Goal: Information Seeking & Learning: Learn about a topic

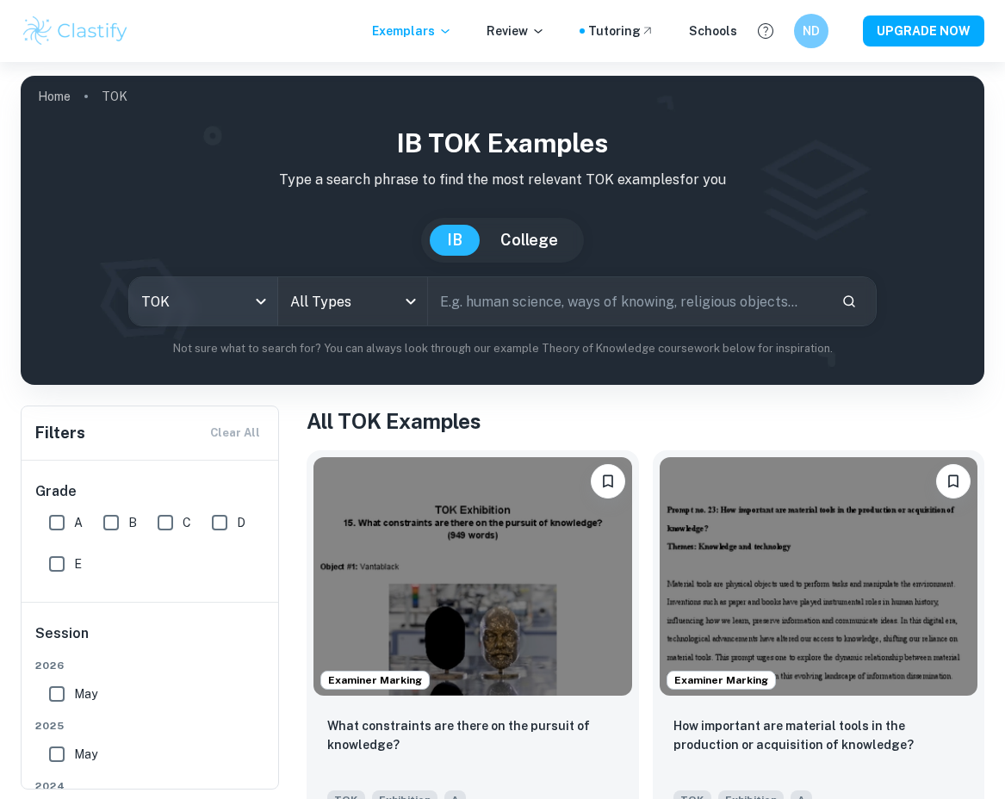
click at [256, 300] on body "We value your privacy We use cookies to enhance your browsing experience, serve…" at bounding box center [502, 461] width 1005 height 799
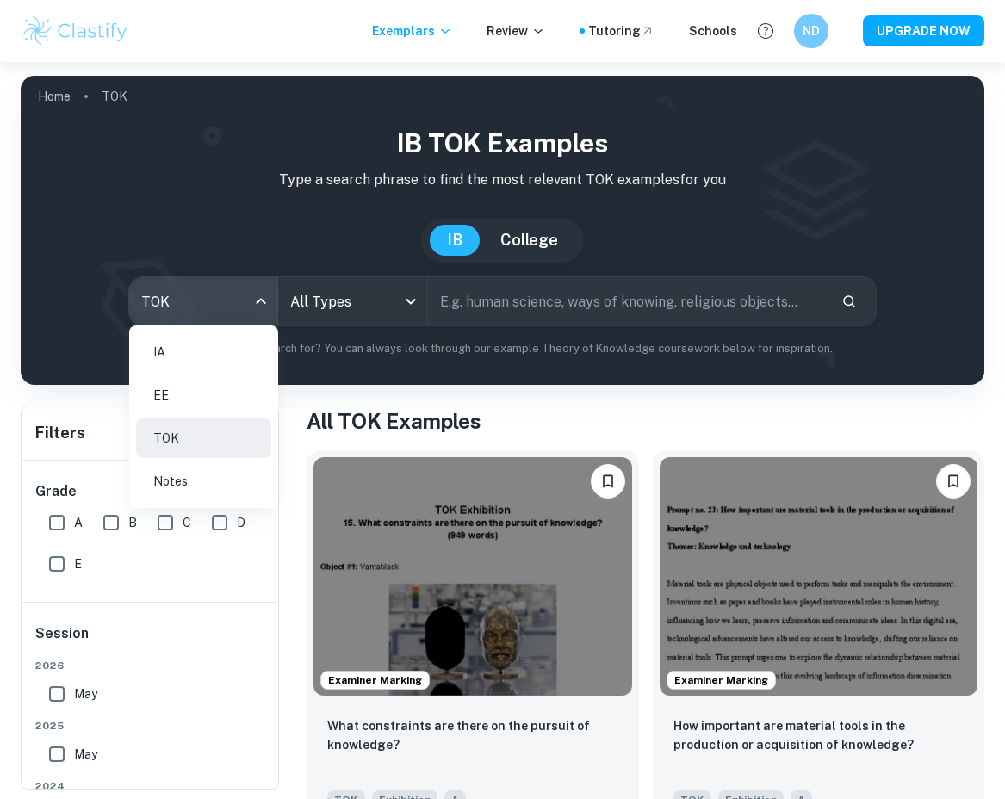
click at [209, 391] on li "EE" at bounding box center [203, 395] width 135 height 40
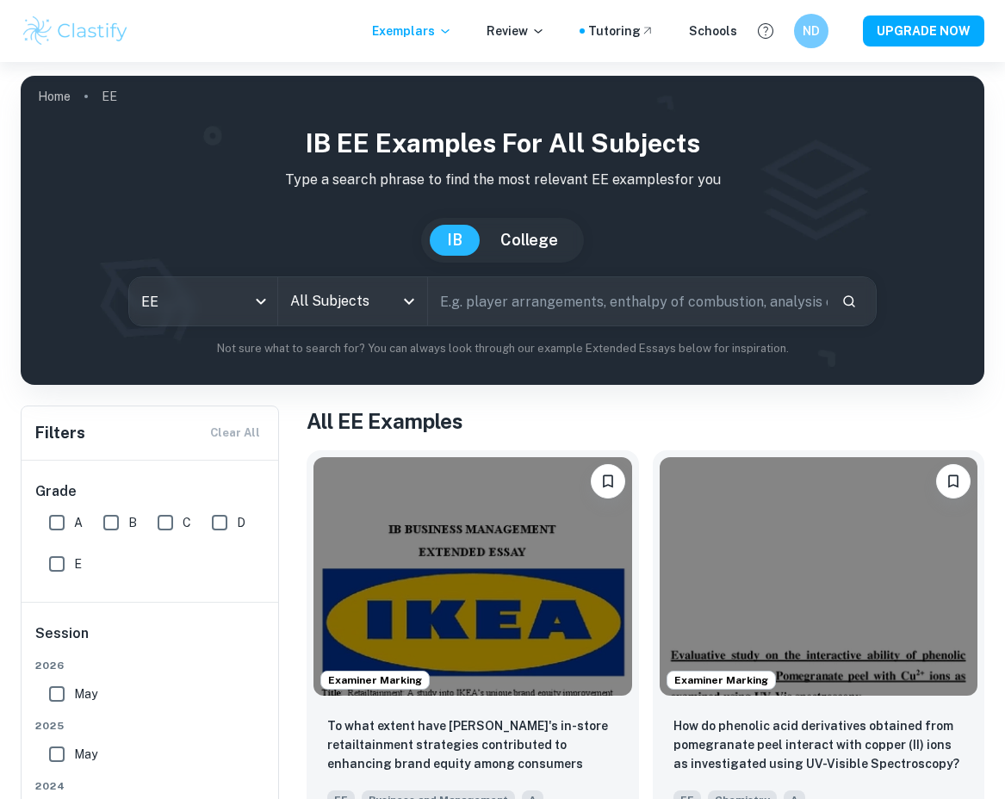
click at [412, 301] on icon "Open" at bounding box center [409, 301] width 21 height 21
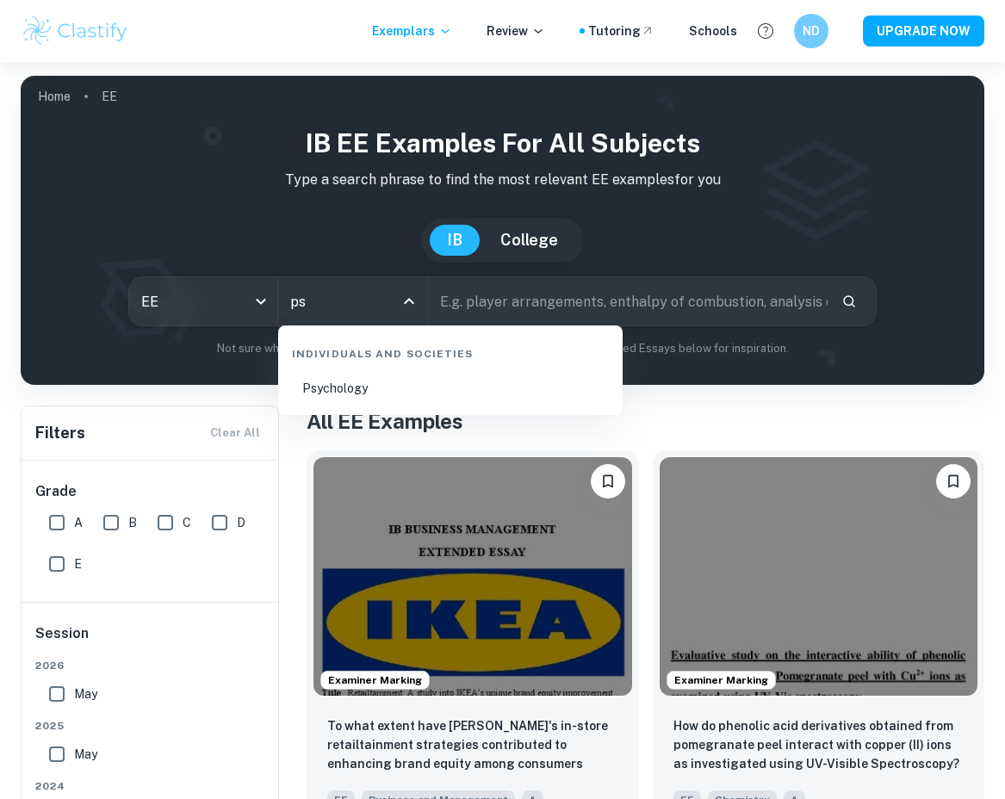
click at [318, 384] on li "Psychology" at bounding box center [450, 389] width 331 height 40
type input "Psychology"
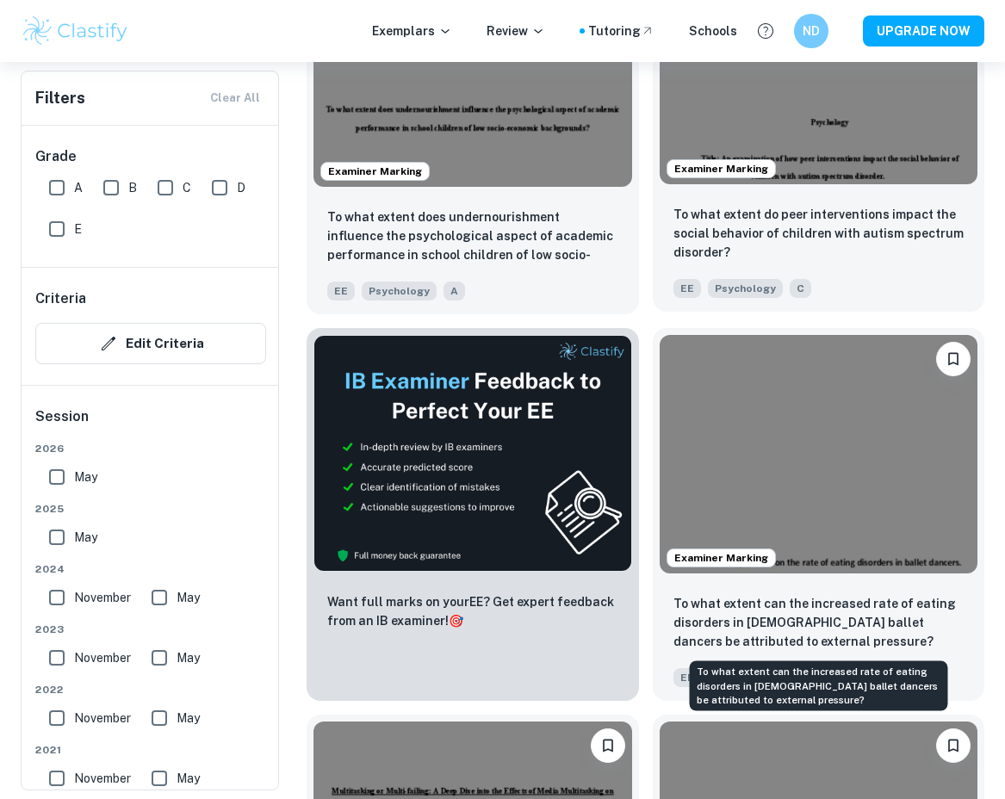
scroll to position [683, 0]
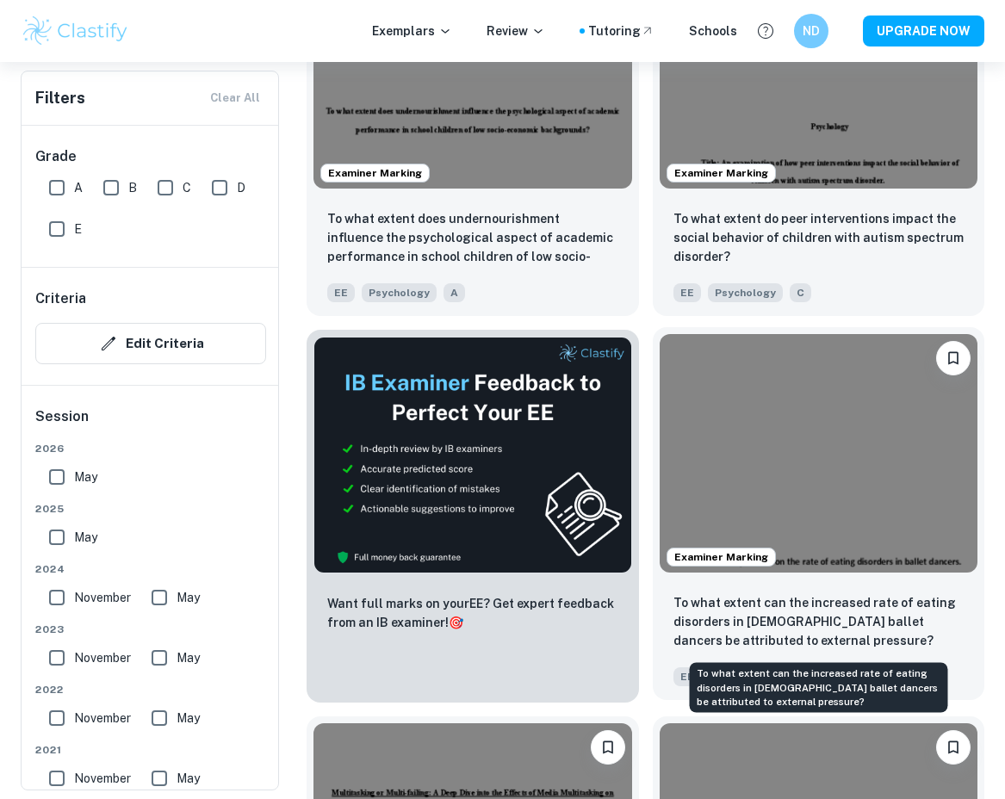
click at [744, 619] on p "To what extent can the increased rate of eating disorders in female ballet danc…" at bounding box center [818, 621] width 291 height 57
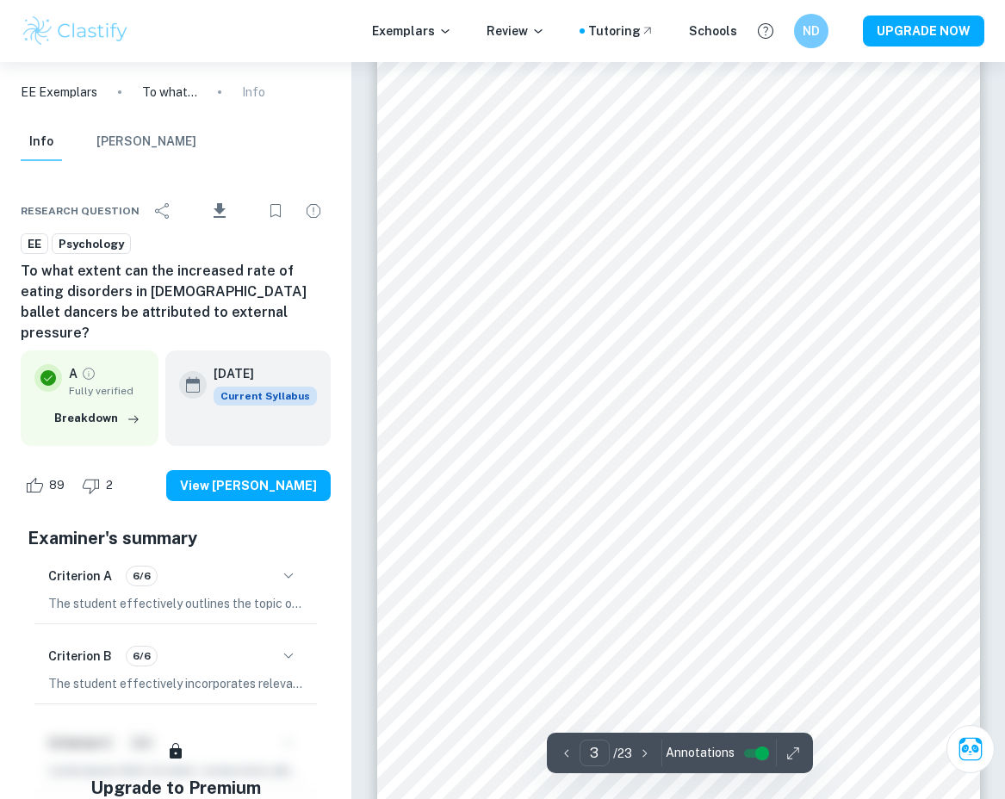
scroll to position [1975, 0]
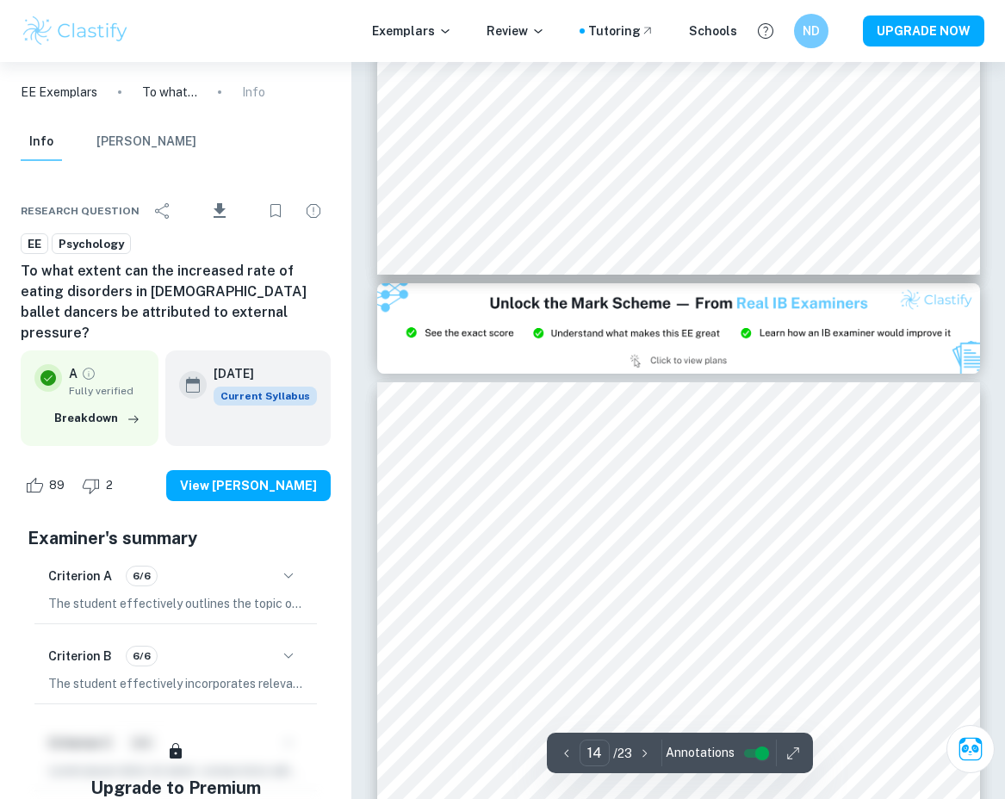
type input "15"
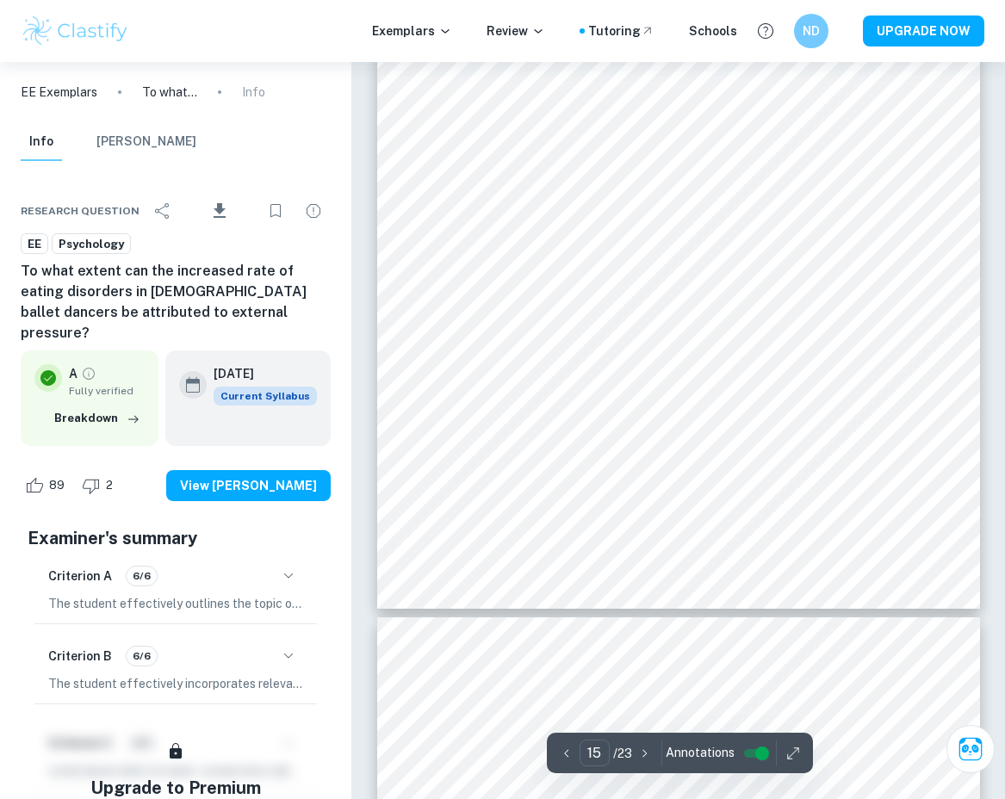
scroll to position [12930, 0]
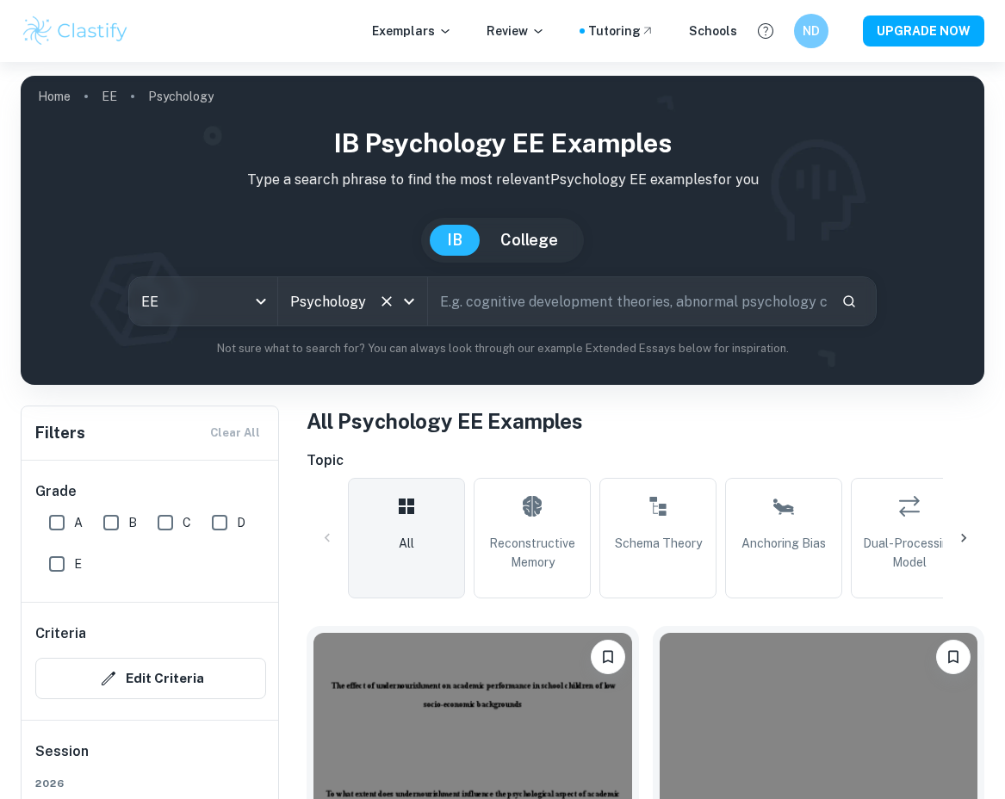
click at [390, 303] on icon "Clear" at bounding box center [386, 301] width 17 height 17
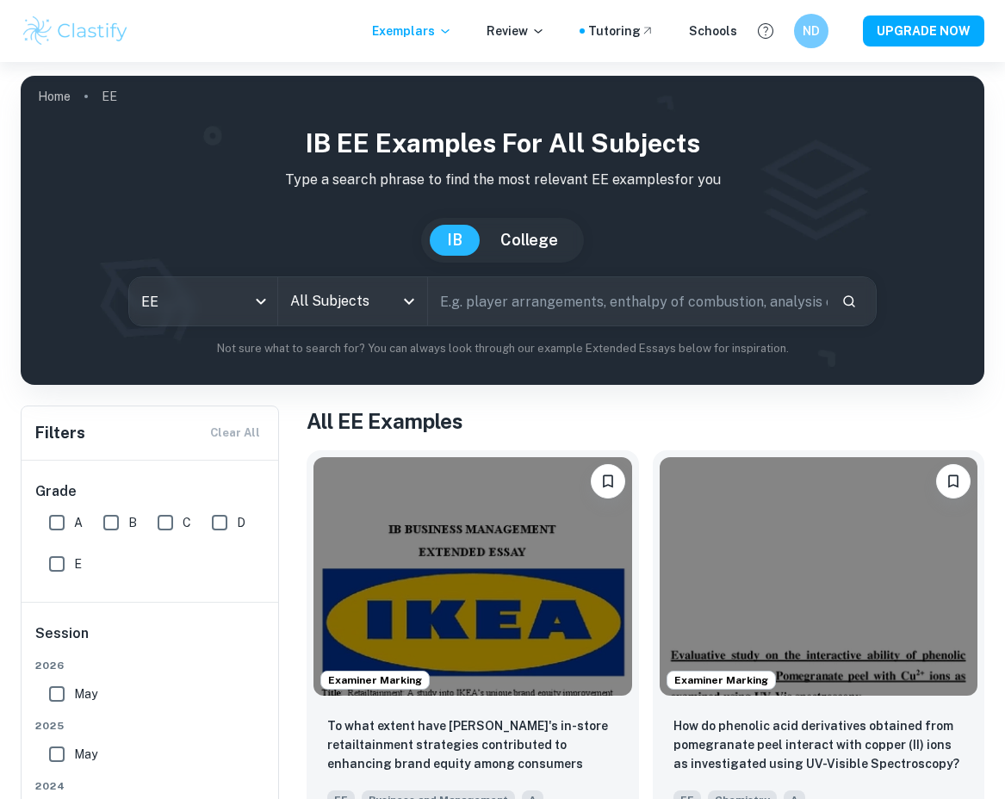
click at [376, 305] on input "All Subjects" at bounding box center [340, 301] width 108 height 33
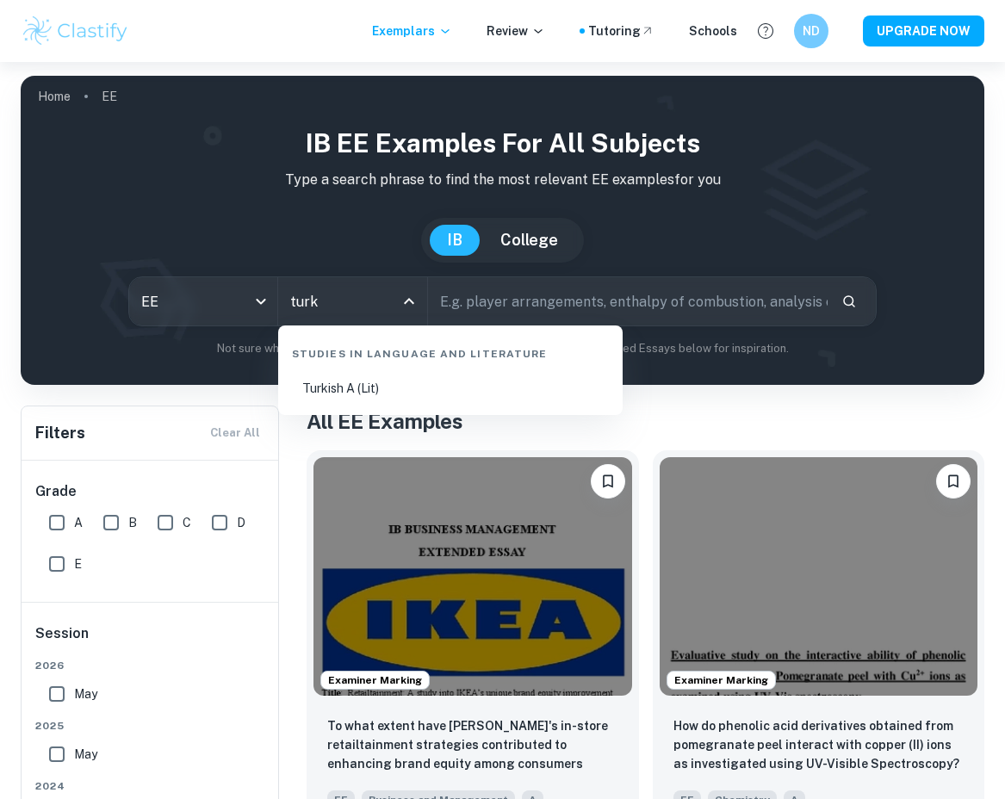
click at [381, 397] on li "Turkish A (Lit)" at bounding box center [450, 389] width 331 height 40
type input "Turkish A (Lit)"
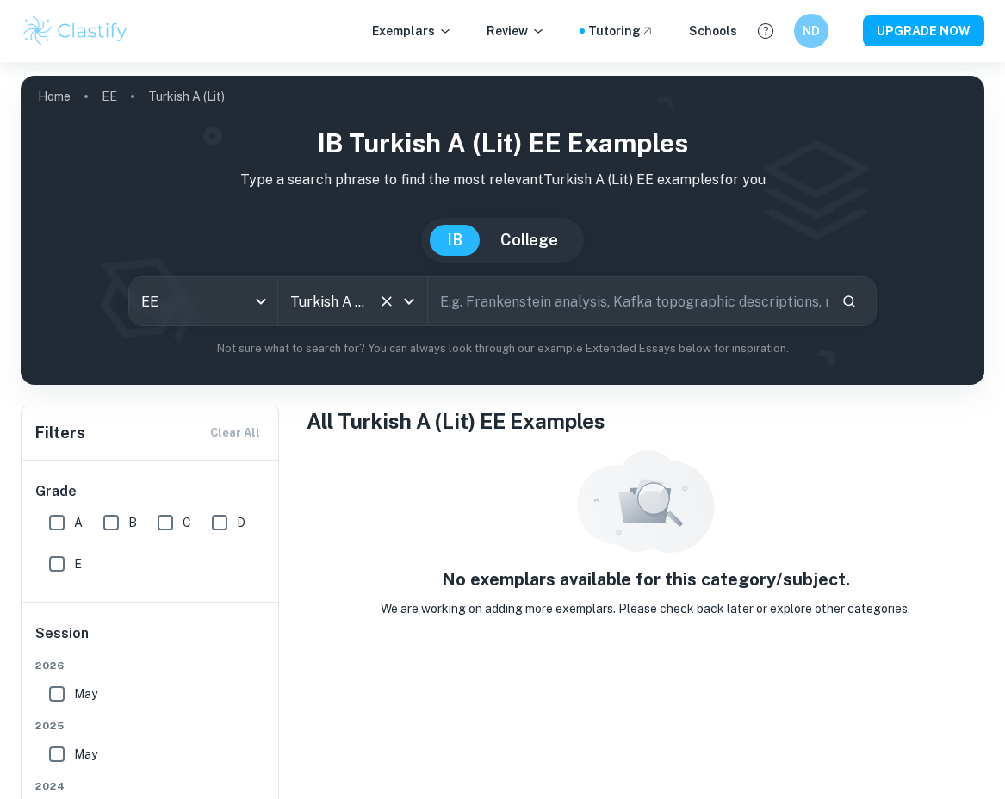
click at [370, 301] on input "Turkish A (Lit)" at bounding box center [328, 301] width 85 height 33
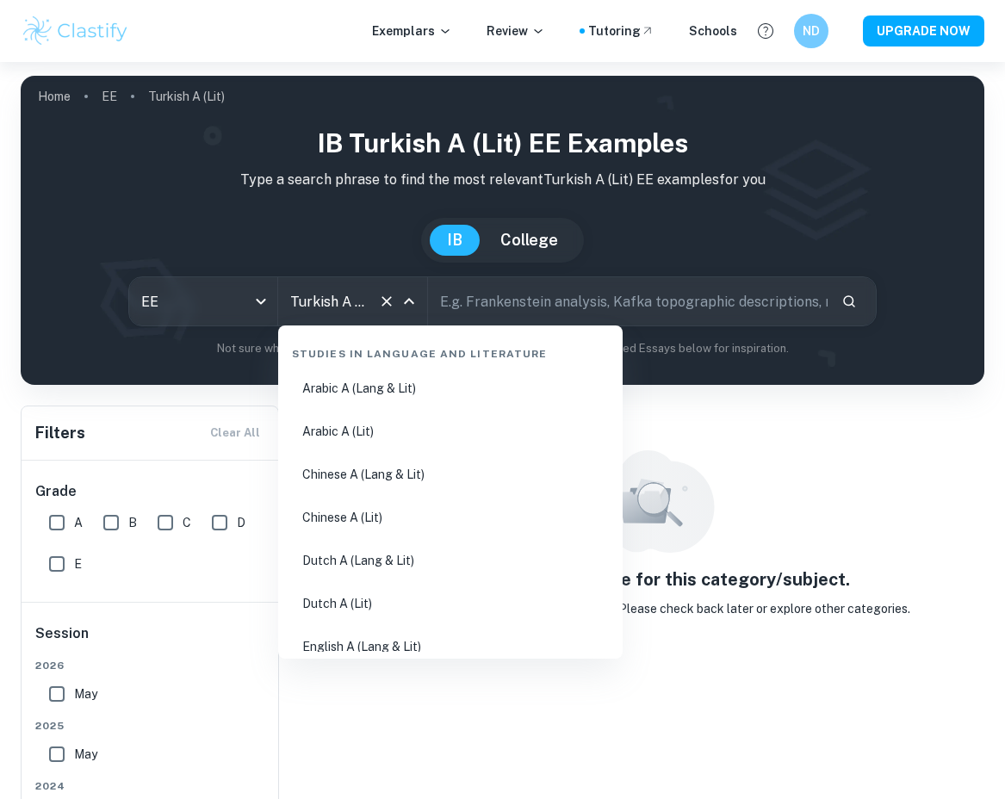
scroll to position [790, 0]
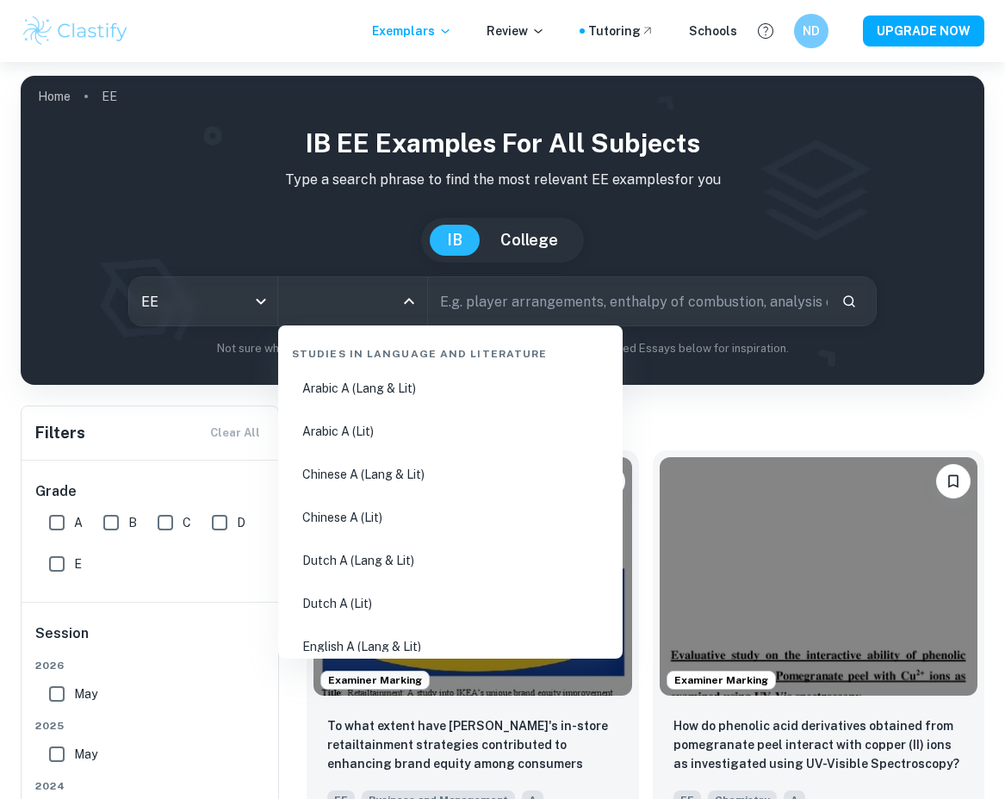
click at [325, 303] on input "All Subjects" at bounding box center [340, 301] width 108 height 33
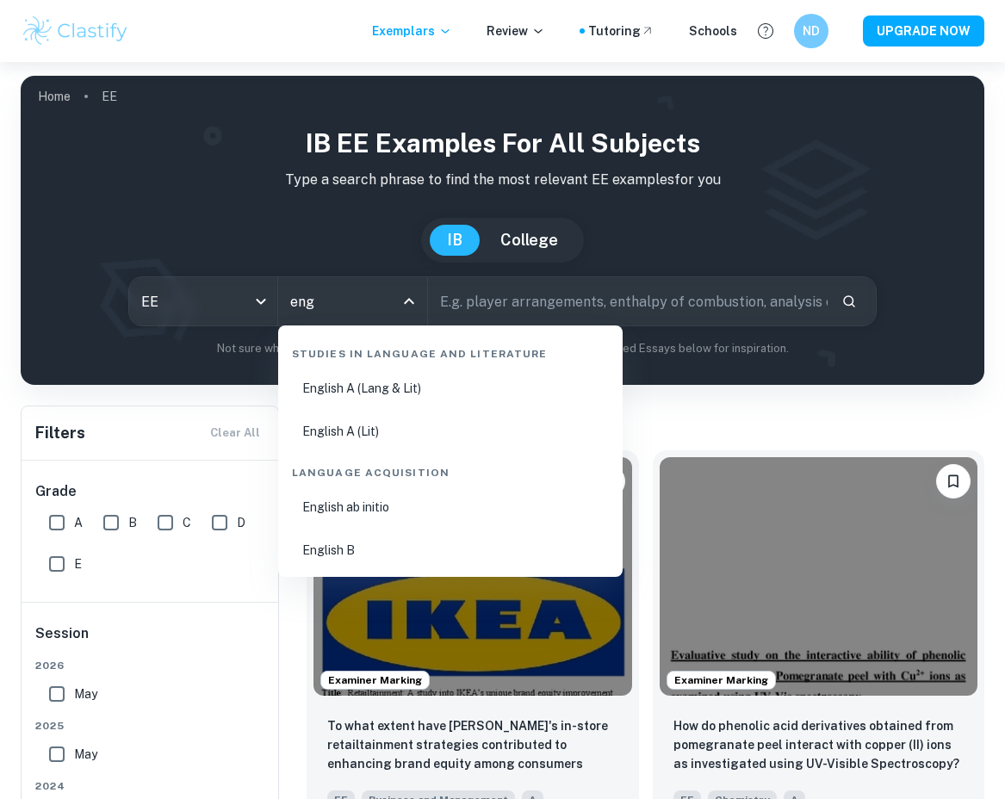
click at [339, 546] on li "English B" at bounding box center [450, 550] width 331 height 40
type input "English B"
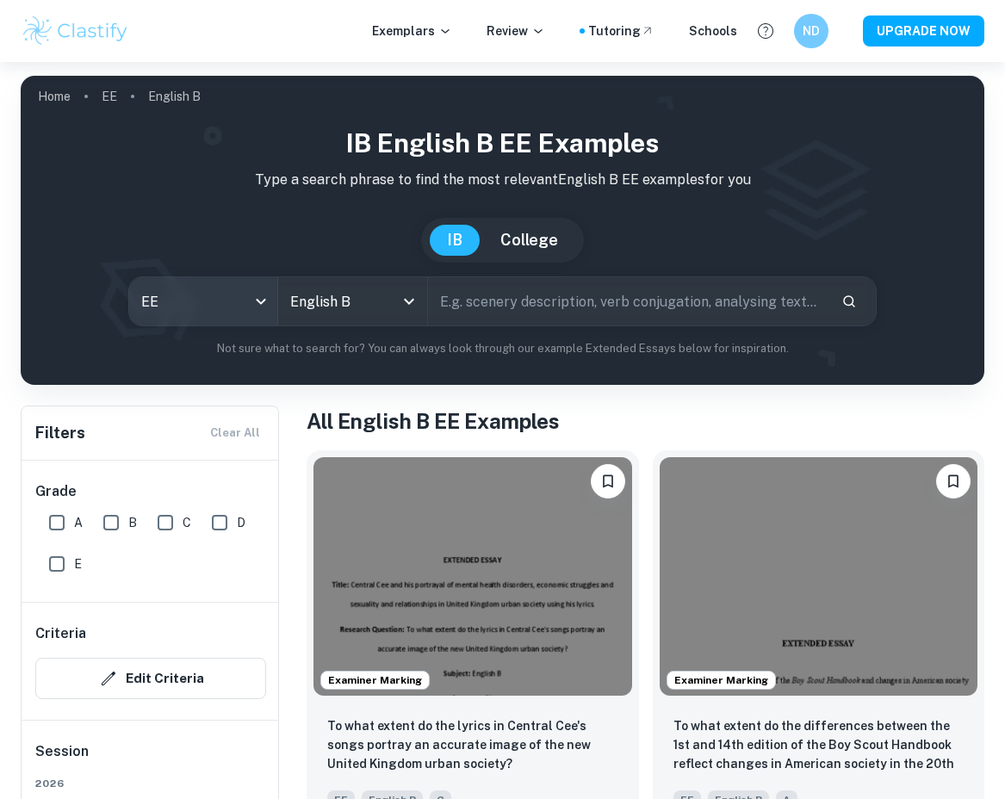
click at [228, 306] on body "We value your privacy We use cookies to enhance your browsing experience, serve…" at bounding box center [502, 461] width 1005 height 799
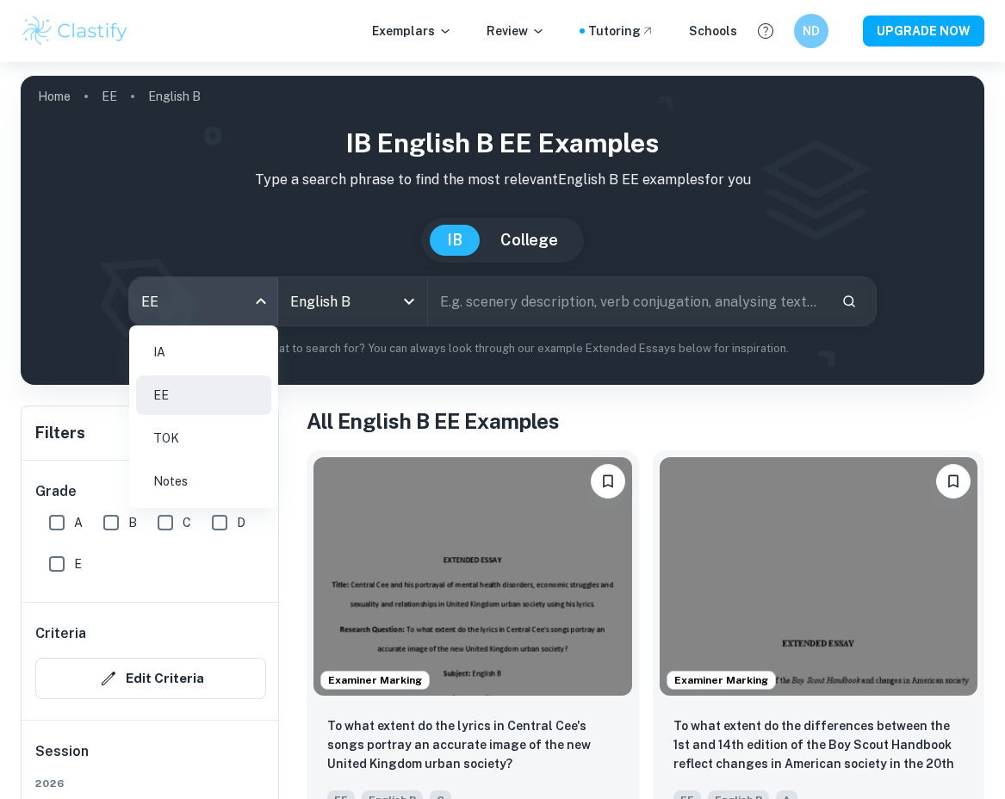
click at [188, 484] on li "Notes" at bounding box center [203, 482] width 135 height 40
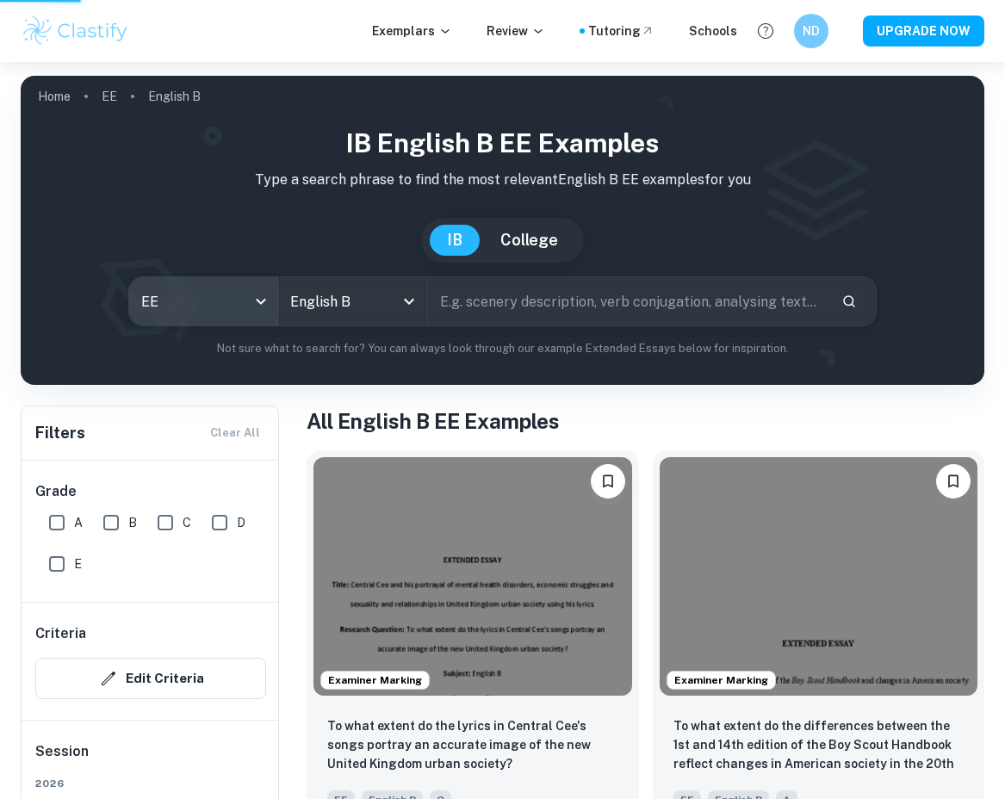
type input "notes"
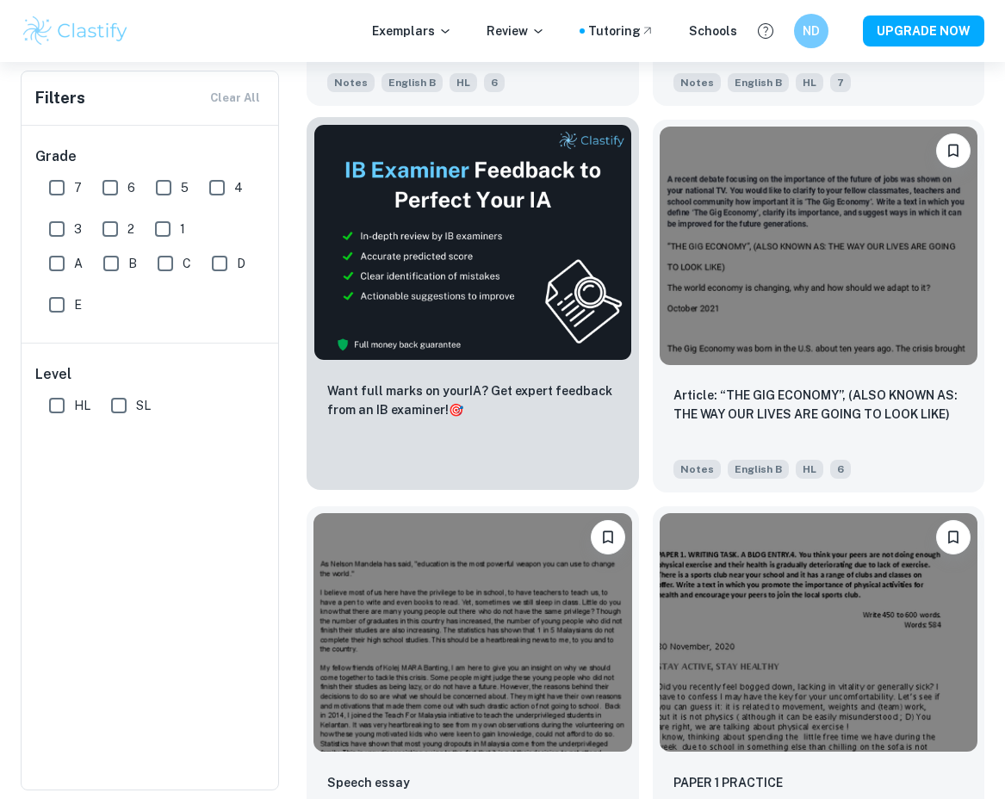
scroll to position [790, 0]
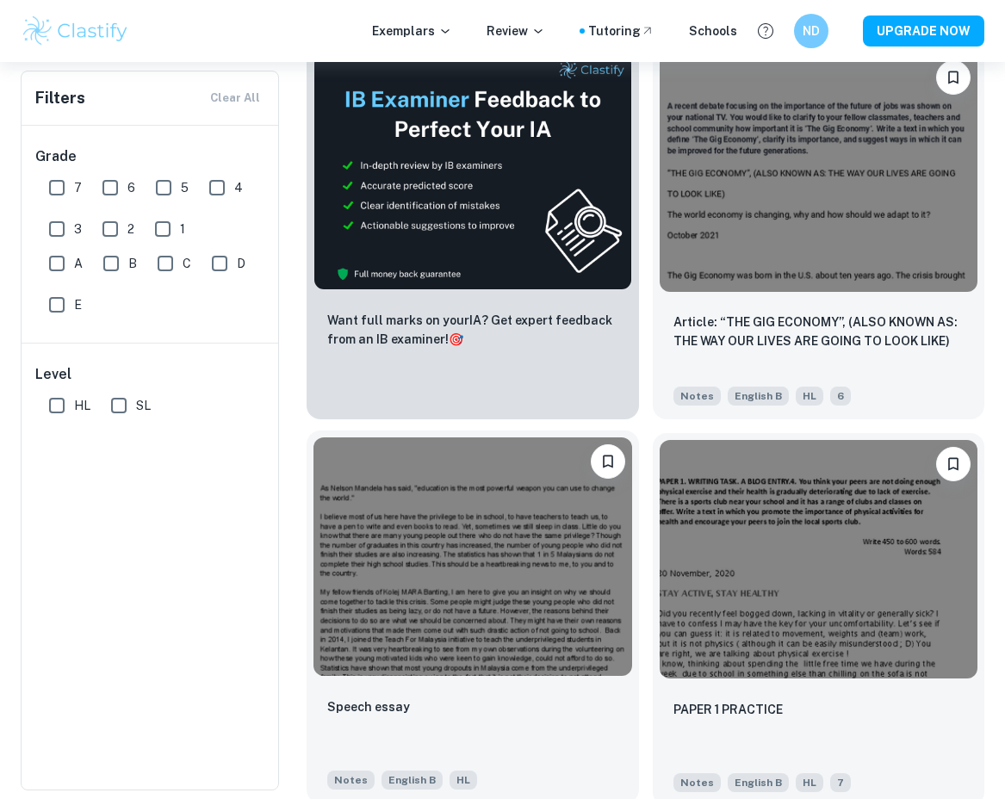
click at [469, 607] on img at bounding box center [472, 556] width 319 height 239
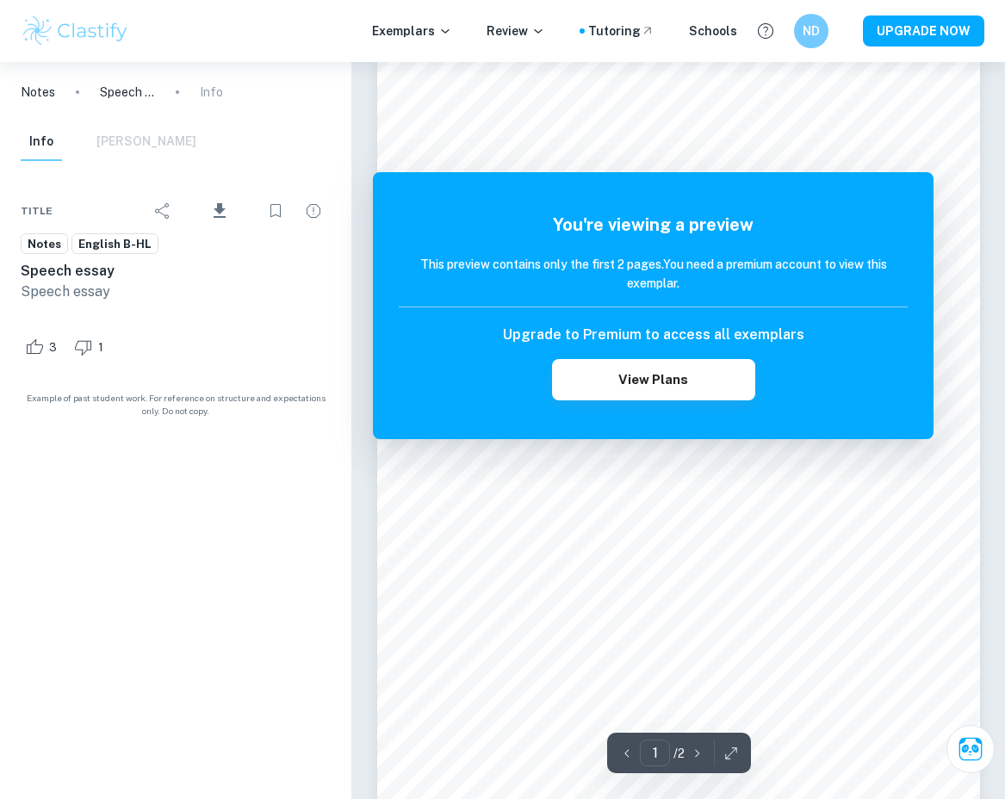
scroll to position [51, 0]
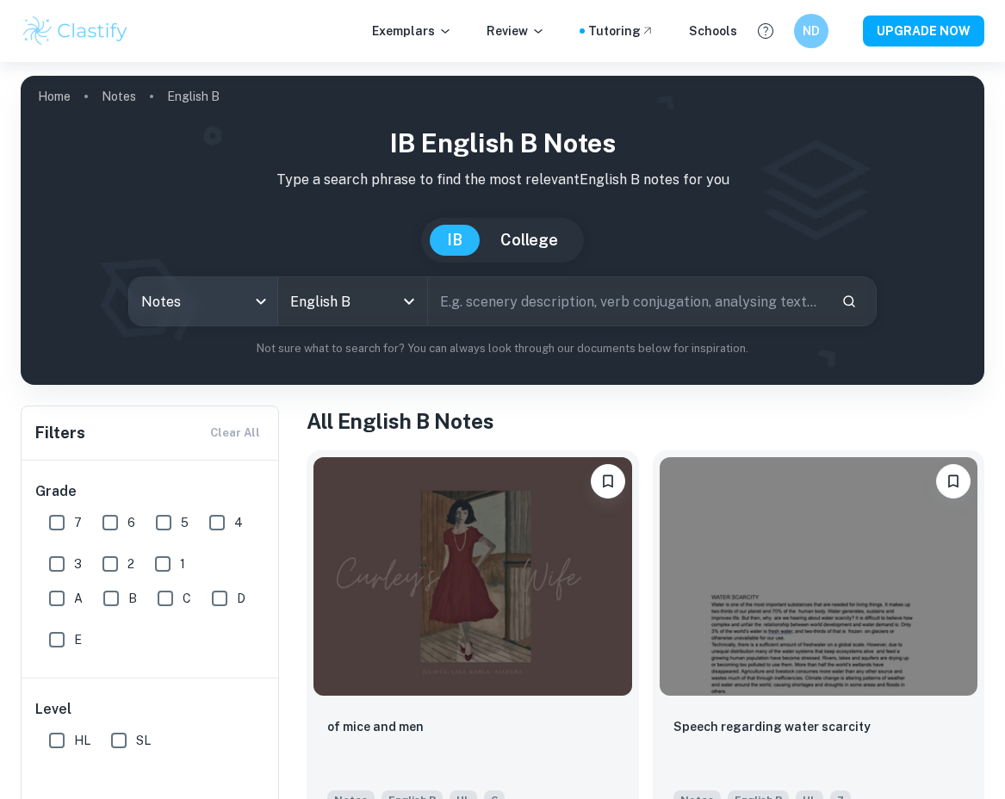
click at [195, 305] on body "We value your privacy We use cookies to enhance your browsing experience, serve…" at bounding box center [502, 461] width 1005 height 799
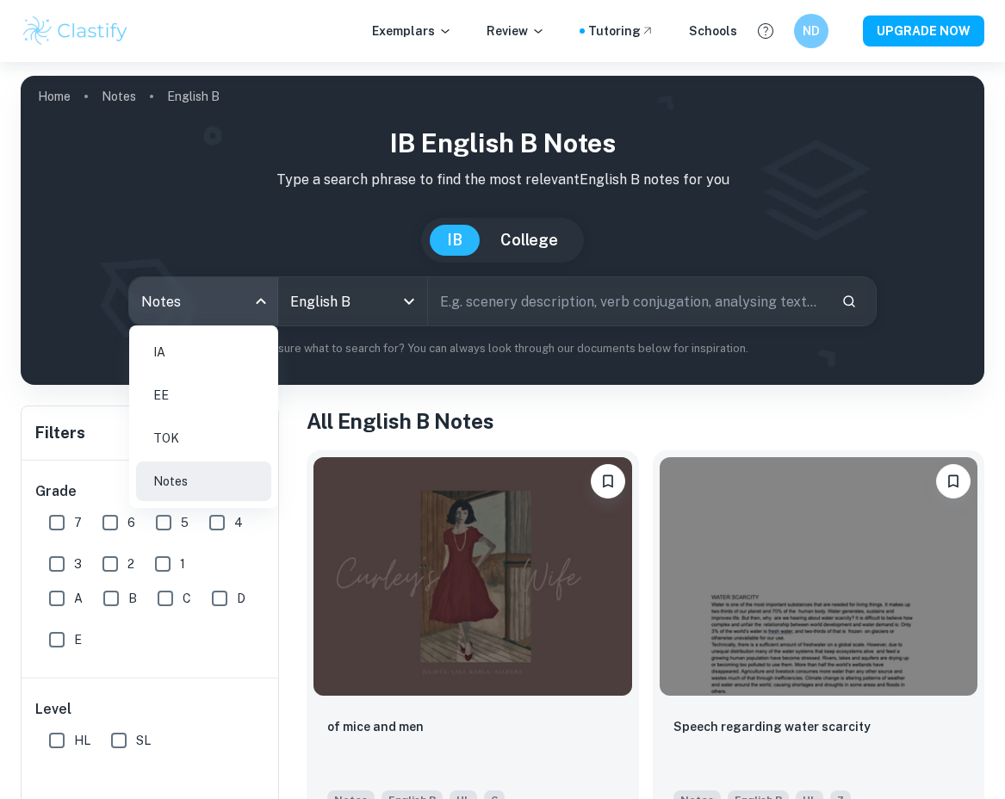
click at [90, 139] on div at bounding box center [502, 399] width 1005 height 799
